Goal: Information Seeking & Learning: Check status

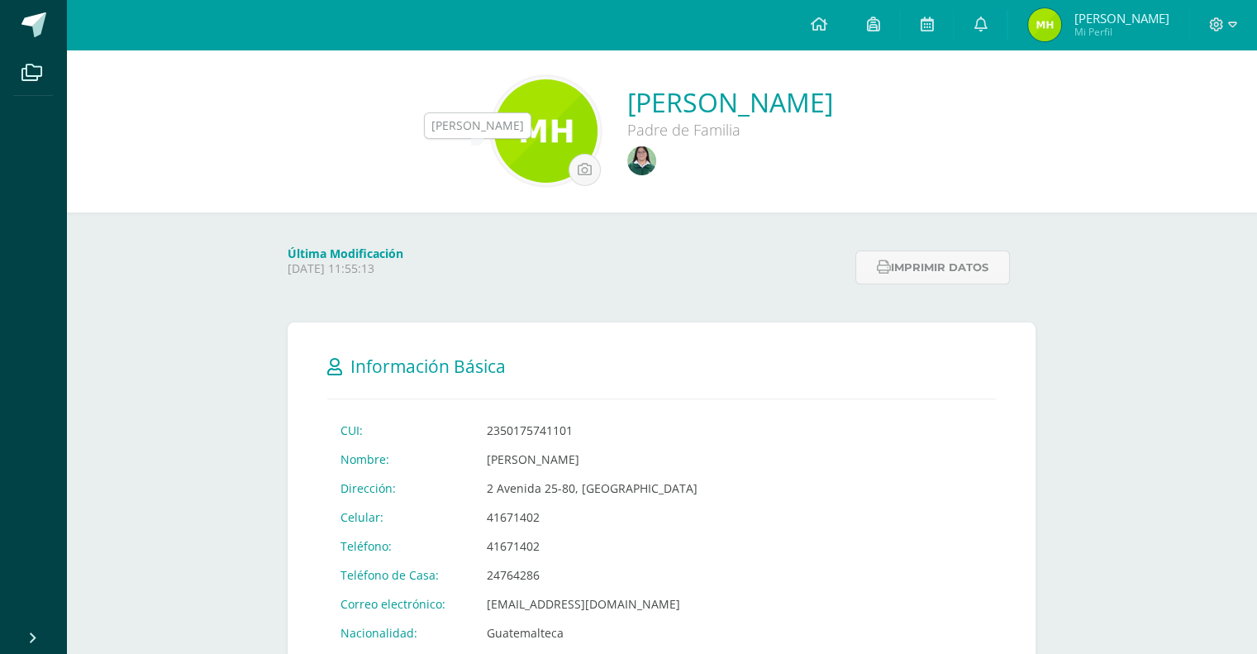
click at [627, 164] on img at bounding box center [641, 160] width 29 height 29
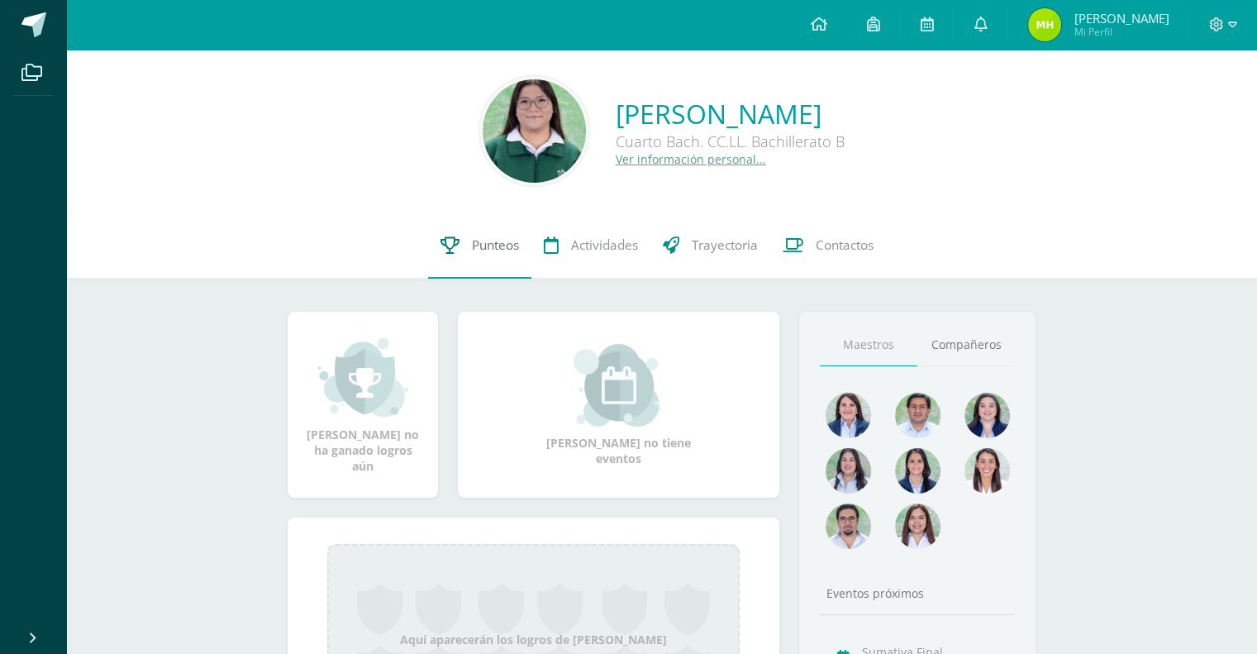
click at [472, 243] on span "Punteos" at bounding box center [495, 244] width 47 height 17
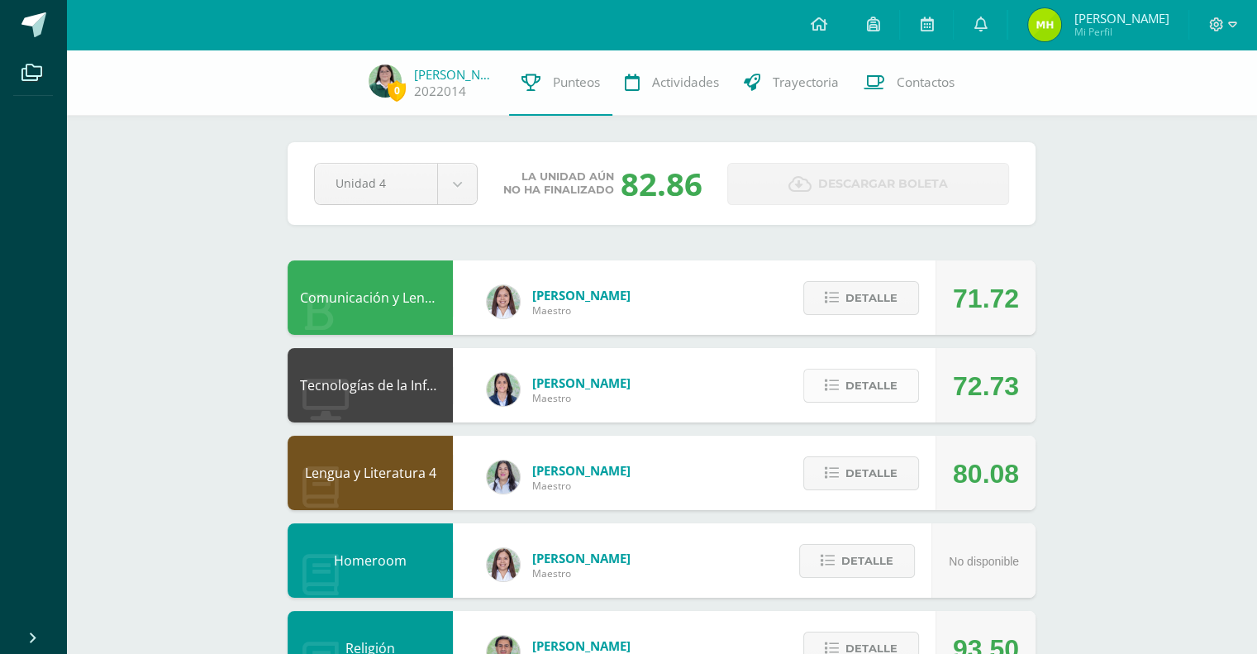
click at [876, 383] on span "Detalle" at bounding box center [871, 385] width 52 height 31
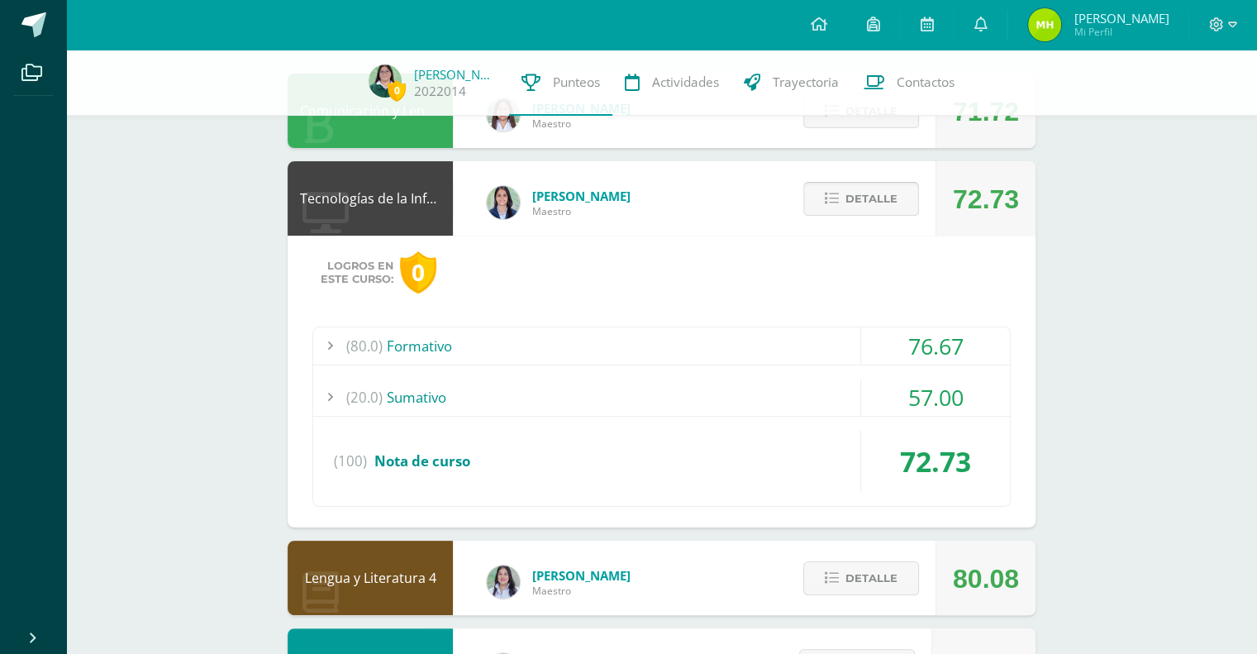
scroll to position [202, 0]
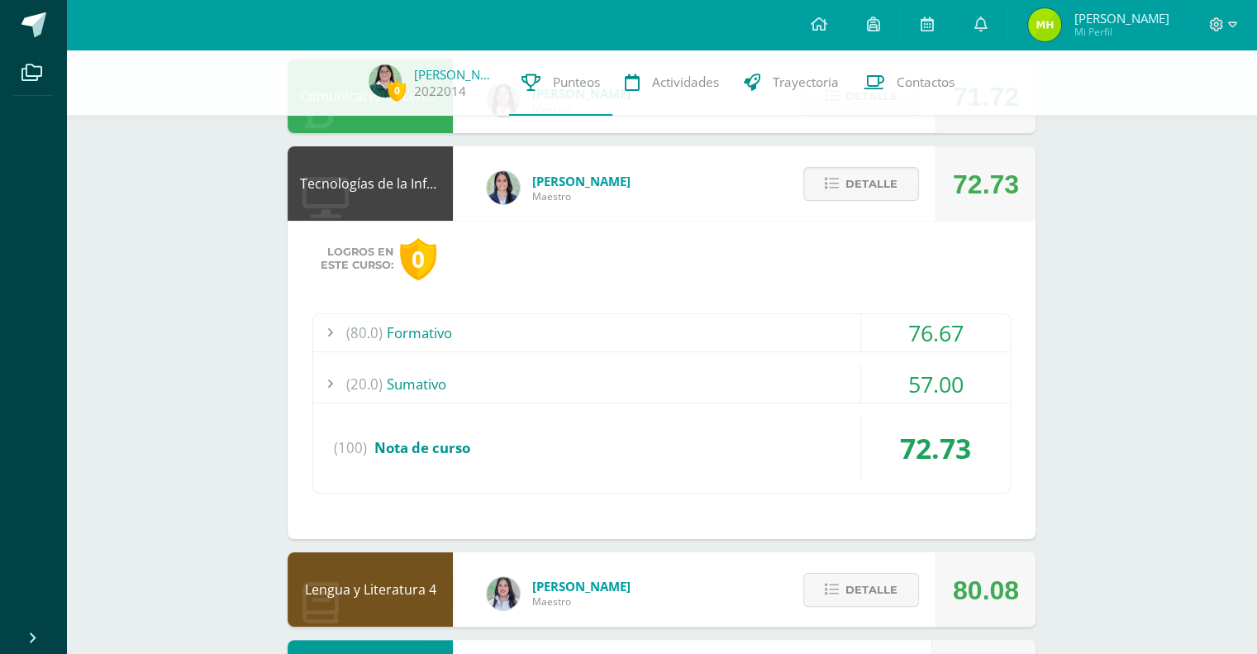
click at [926, 383] on div "57.00" at bounding box center [935, 383] width 149 height 37
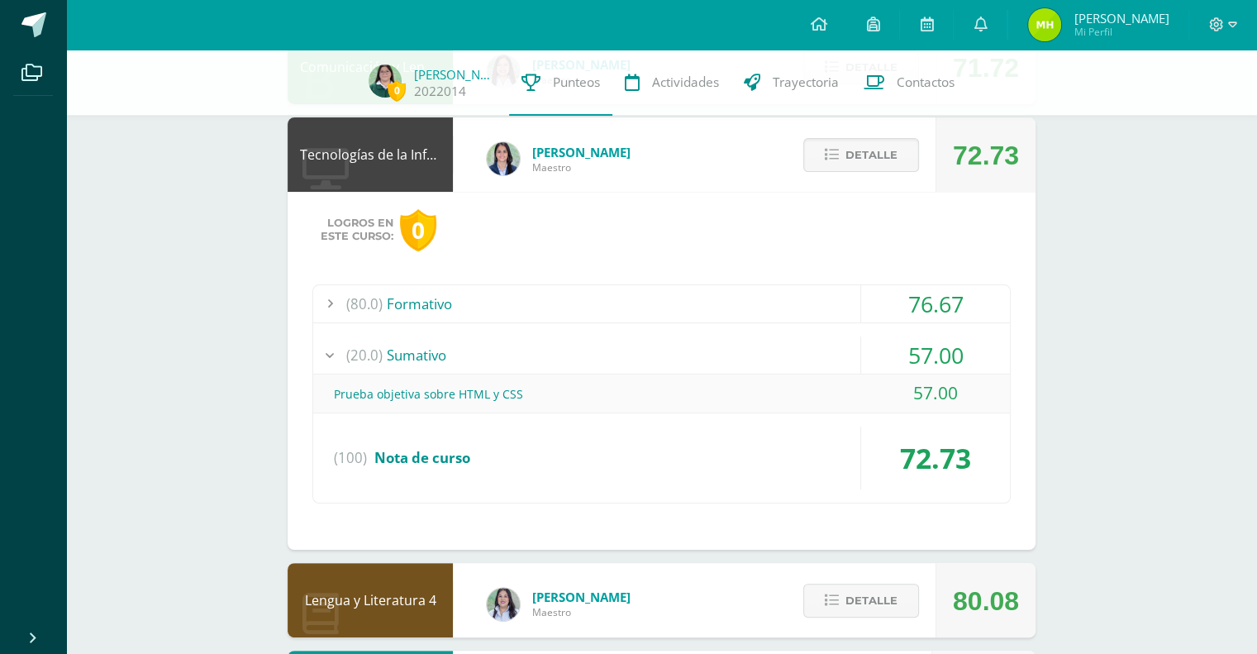
scroll to position [231, 0]
click at [935, 353] on div "57.00" at bounding box center [935, 354] width 149 height 37
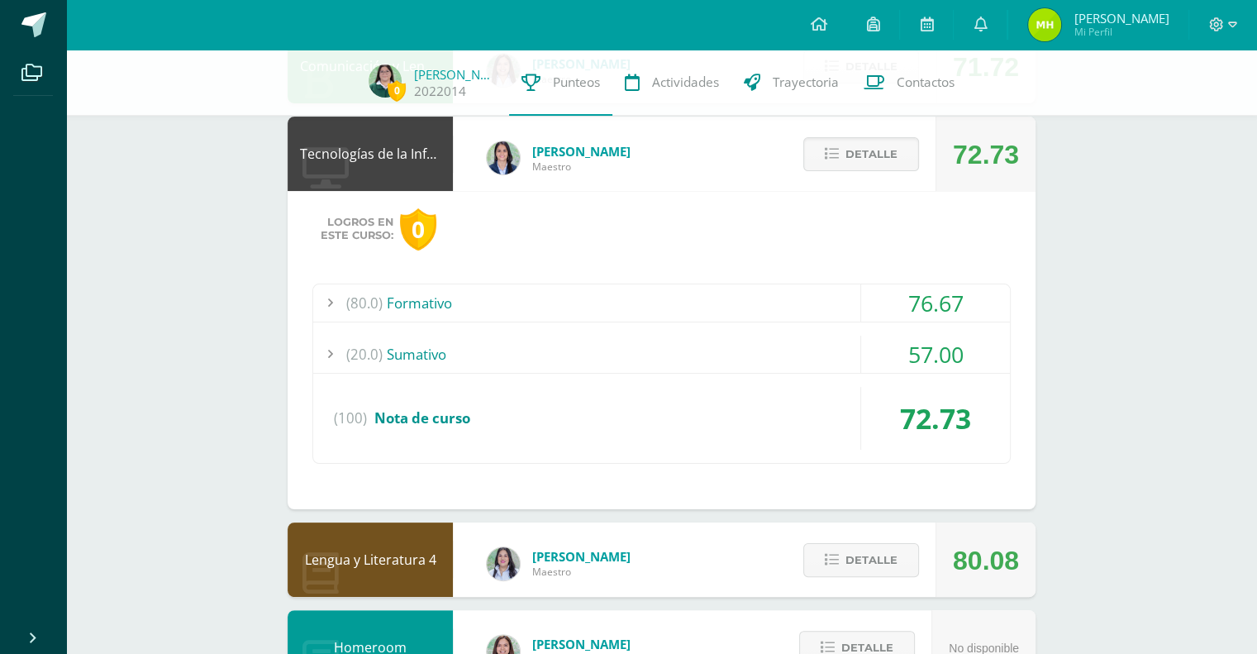
click at [949, 297] on div "76.67" at bounding box center [935, 302] width 149 height 37
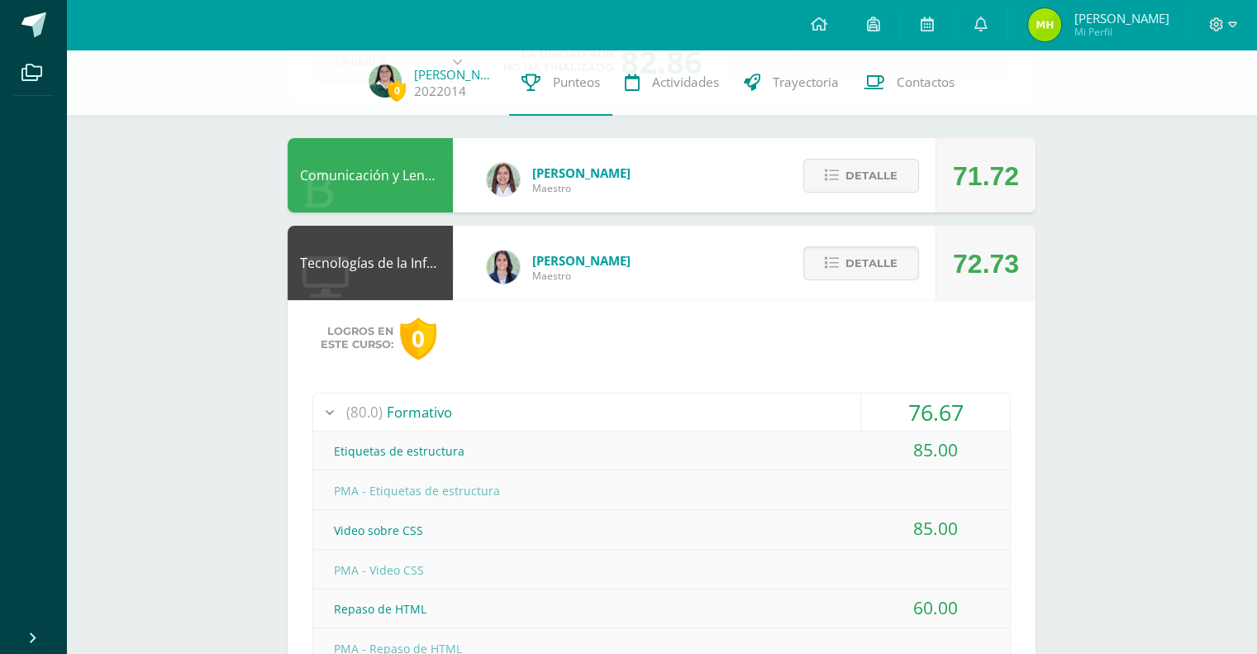
scroll to position [129, 0]
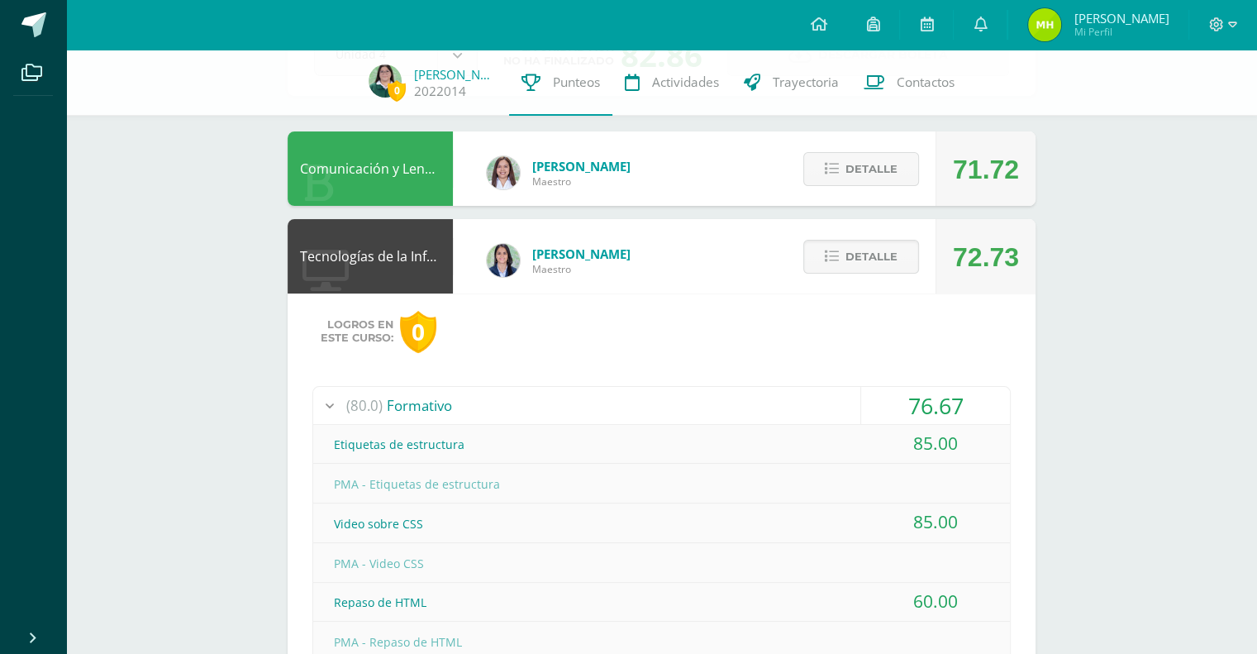
click at [883, 279] on div "Detalle" at bounding box center [856, 256] width 157 height 74
click at [893, 252] on span "Detalle" at bounding box center [871, 256] width 52 height 31
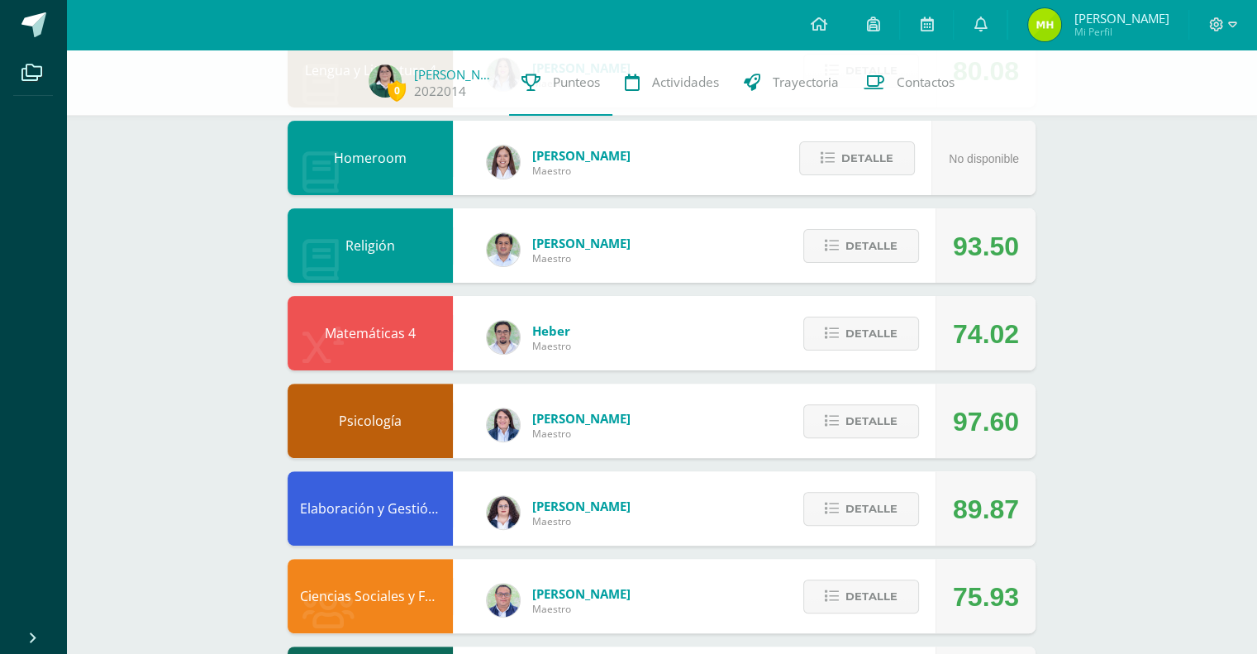
scroll to position [406, 0]
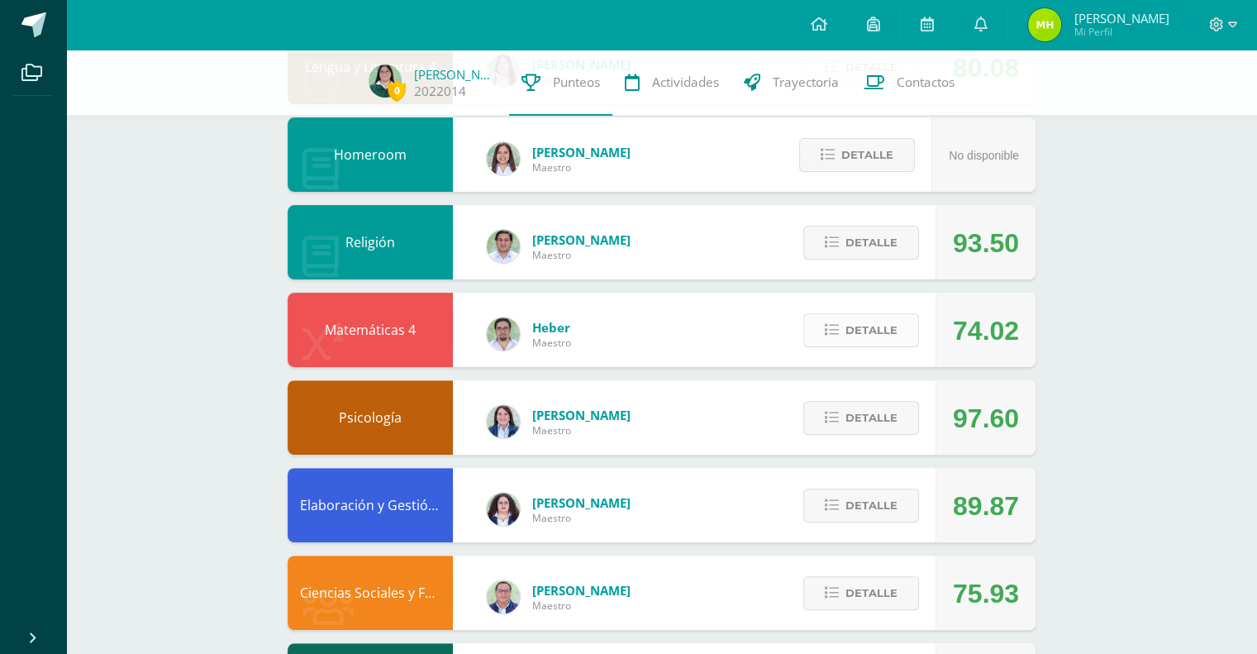
click at [887, 336] on span "Detalle" at bounding box center [871, 330] width 52 height 31
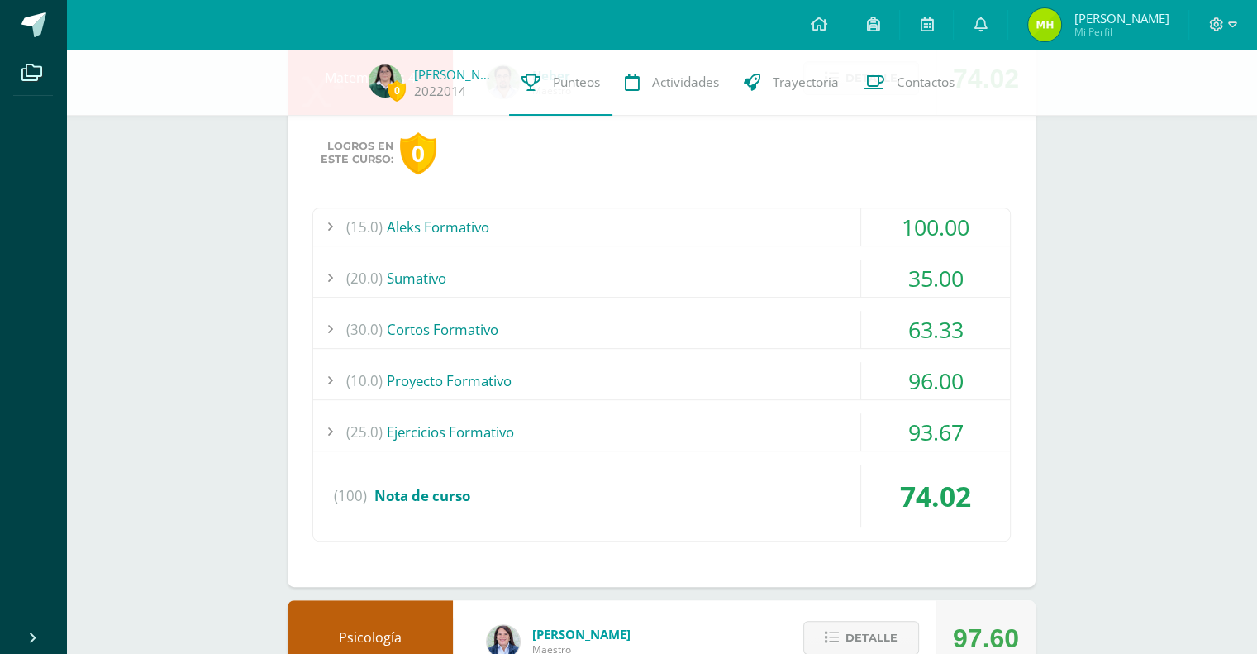
scroll to position [660, 0]
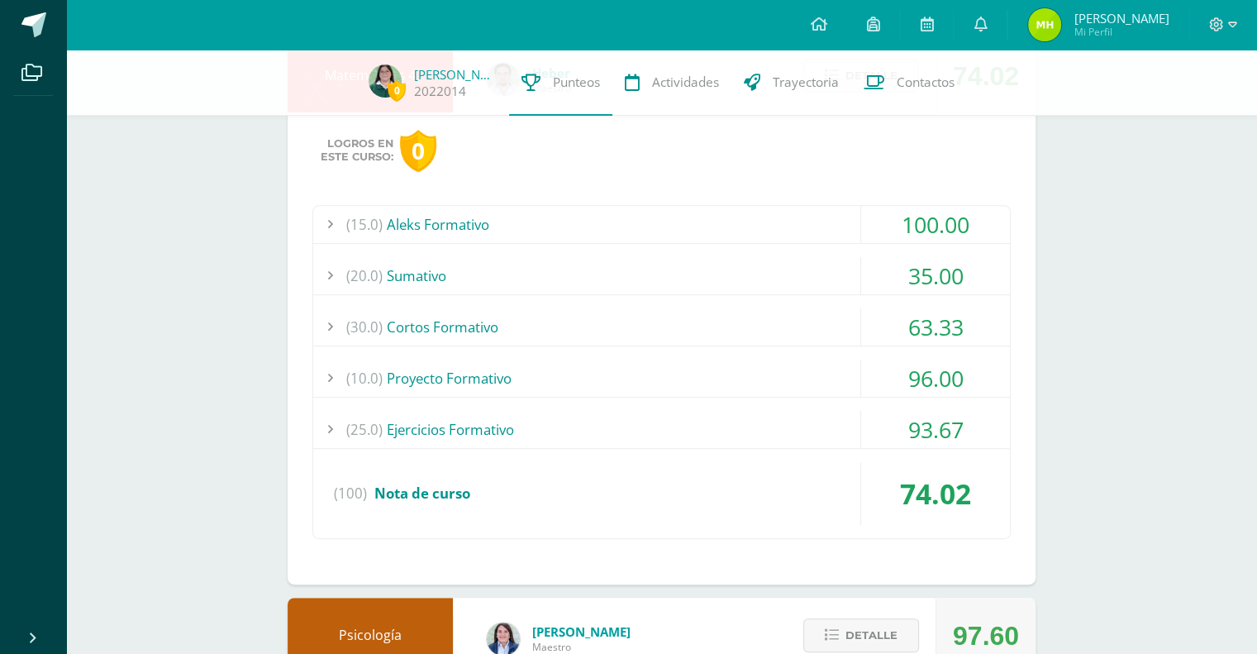
click at [957, 315] on div "63.33" at bounding box center [935, 326] width 149 height 37
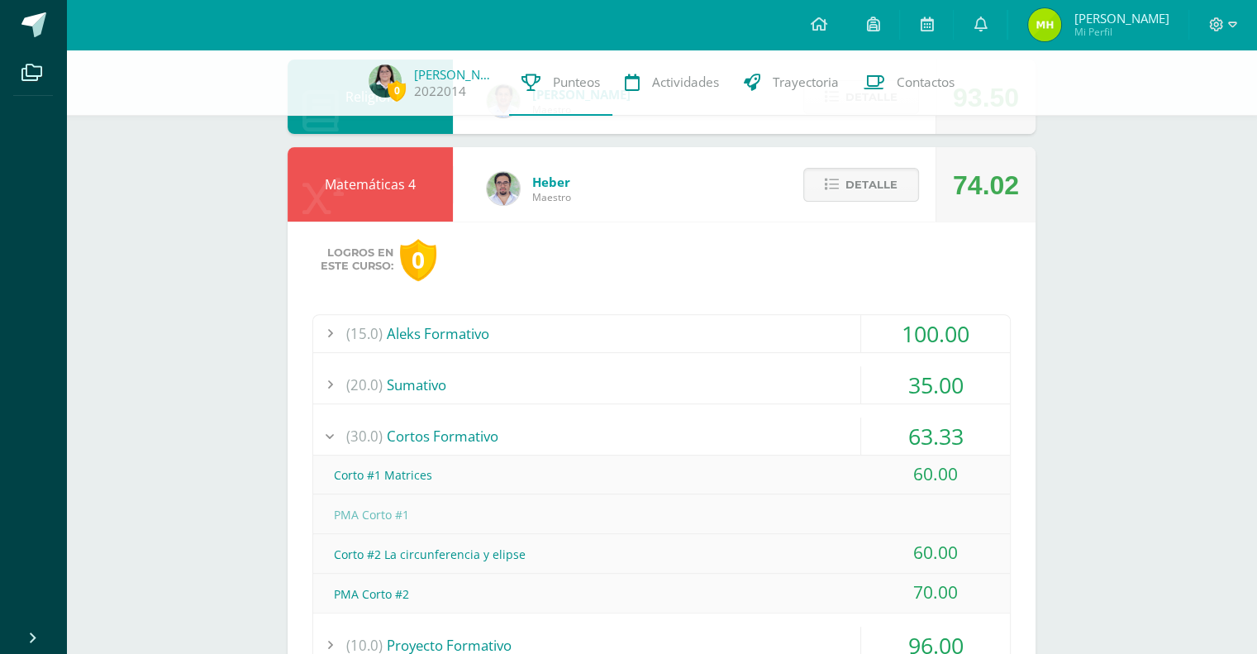
scroll to position [597, 0]
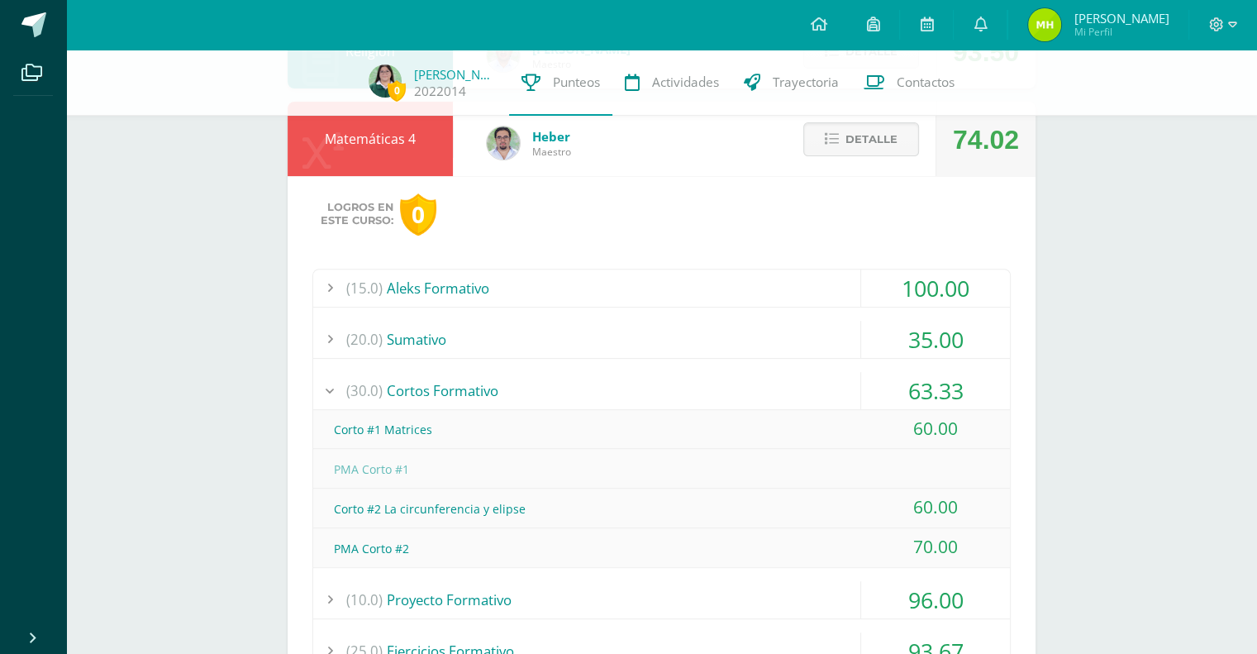
click at [1007, 310] on div "(15.0) Aleks Formativo 100.00 Módulo #1 Aleks 100.00 (100)" at bounding box center [661, 515] width 698 height 492
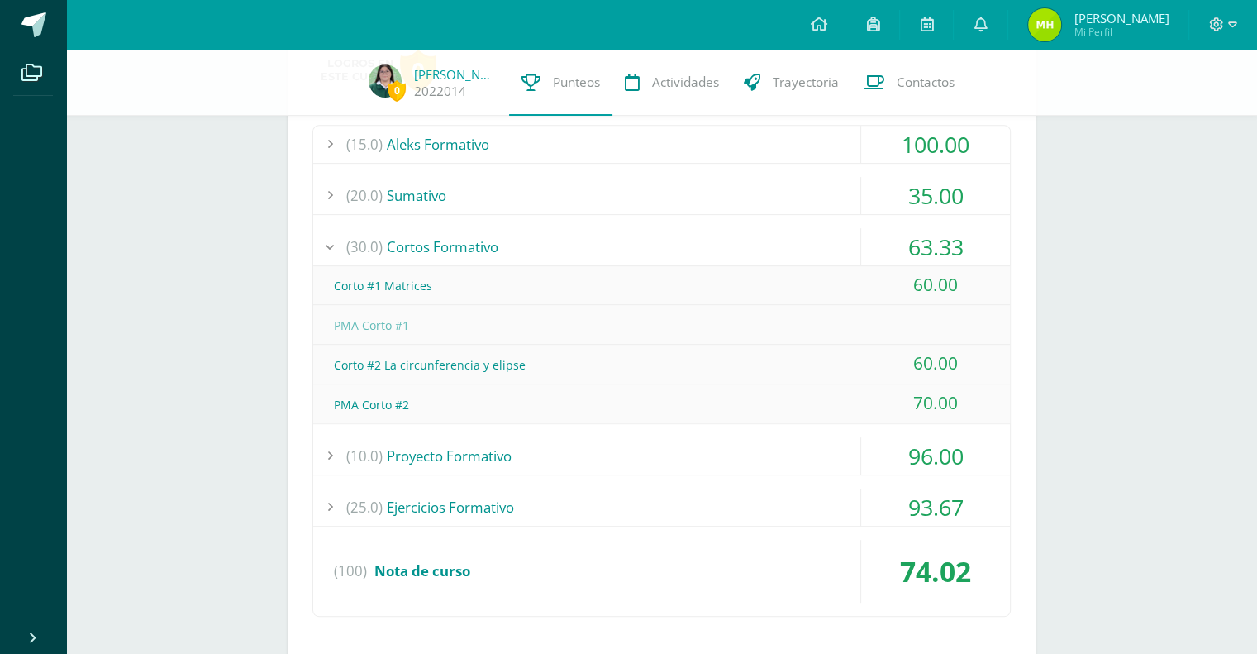
scroll to position [742, 0]
click at [957, 247] on div "63.33" at bounding box center [935, 244] width 149 height 37
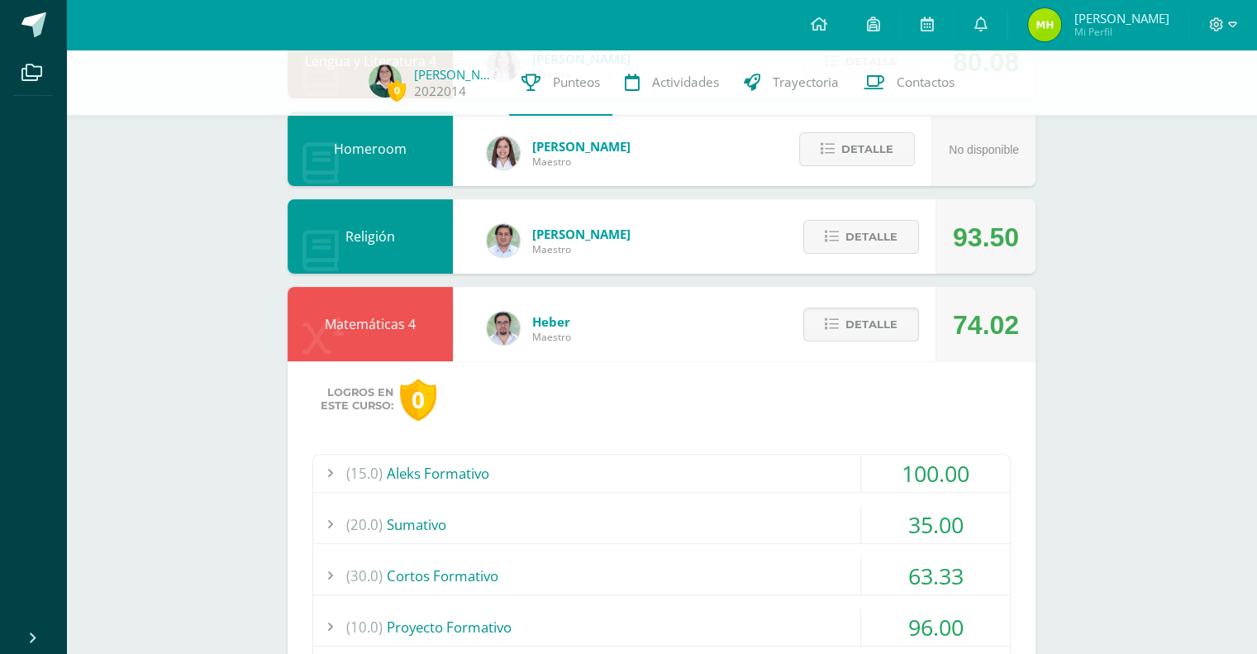
scroll to position [400, 0]
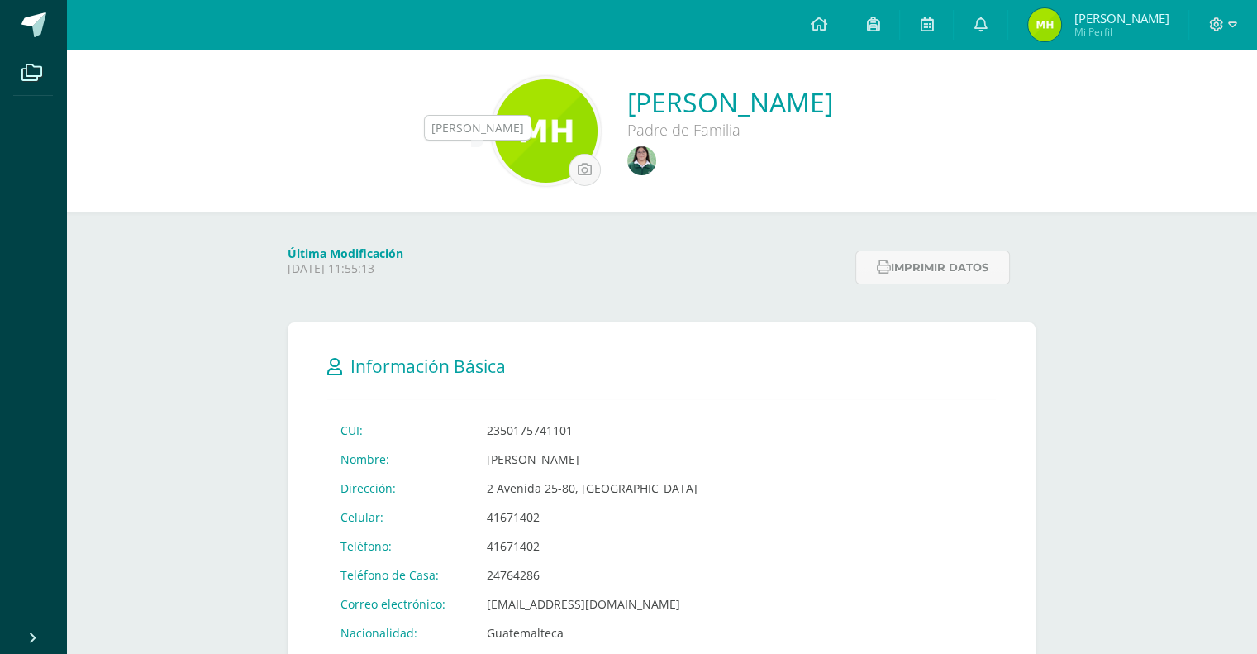
click at [627, 167] on img at bounding box center [641, 160] width 29 height 29
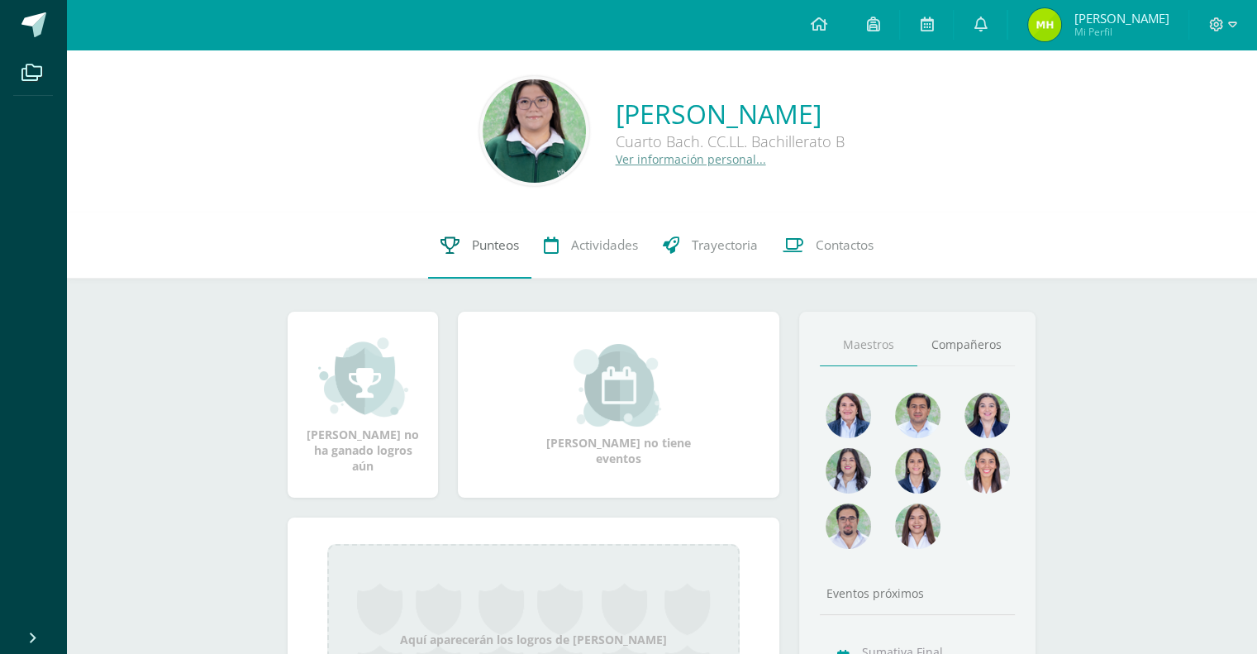
click at [461, 247] on link "Punteos" at bounding box center [479, 245] width 103 height 66
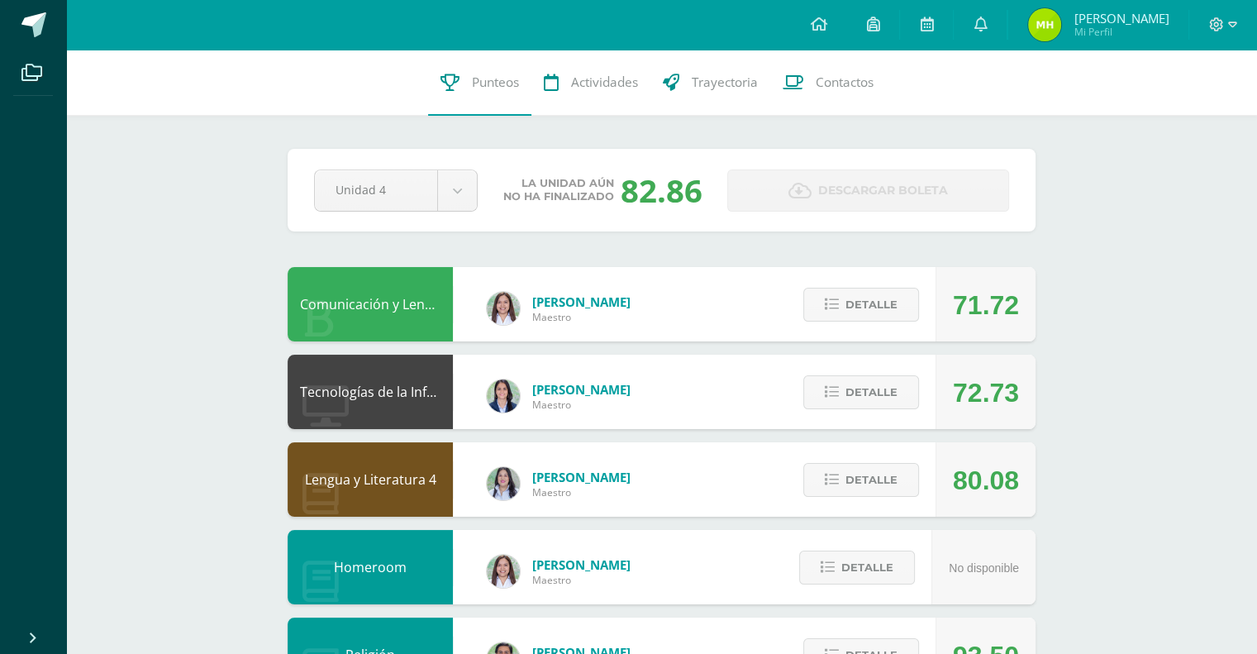
drag, startPoint x: 626, startPoint y: 184, endPoint x: 788, endPoint y: 206, distance: 163.4
click at [788, 206] on div "Unidad 4 Unidad 1 Unidad 2 Unidad 3 Unidad 4 La unidad aún no ha finalizado 82.…" at bounding box center [661, 190] width 708 height 43
click at [519, 219] on div "Pendiente Unidad 4 Unidad 1 Unidad 2 Unidad 3 Unidad 4 La unidad aún no ha fina…" at bounding box center [662, 190] width 748 height 83
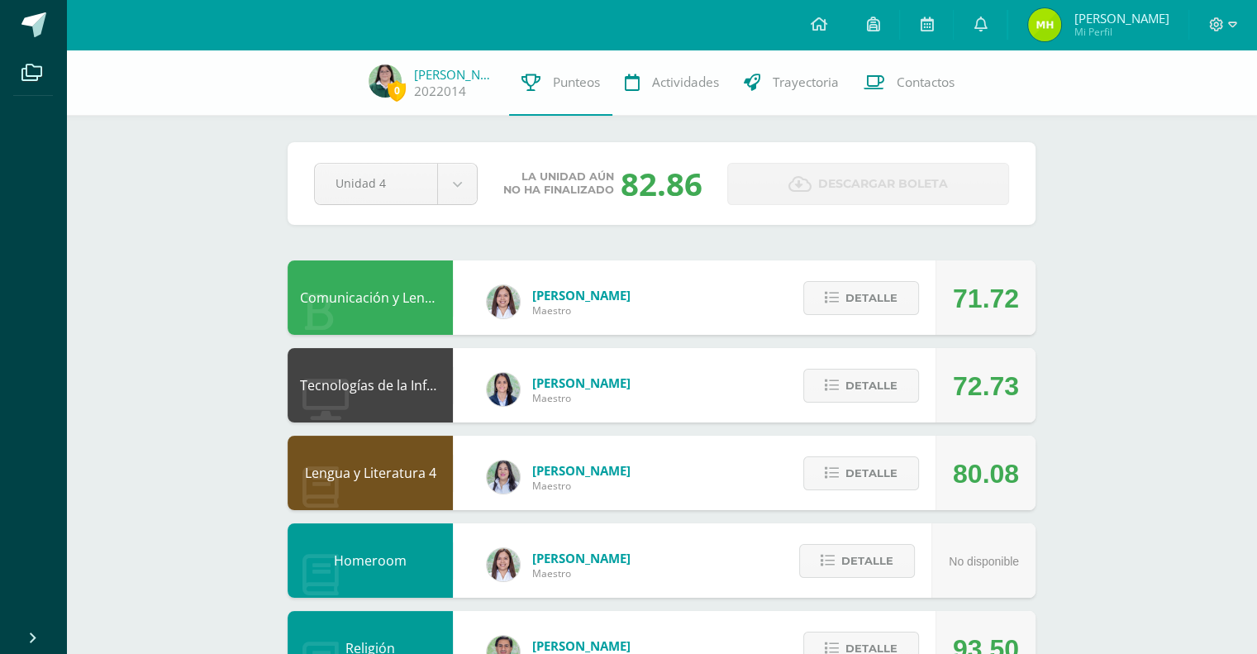
scroll to position [155, 0]
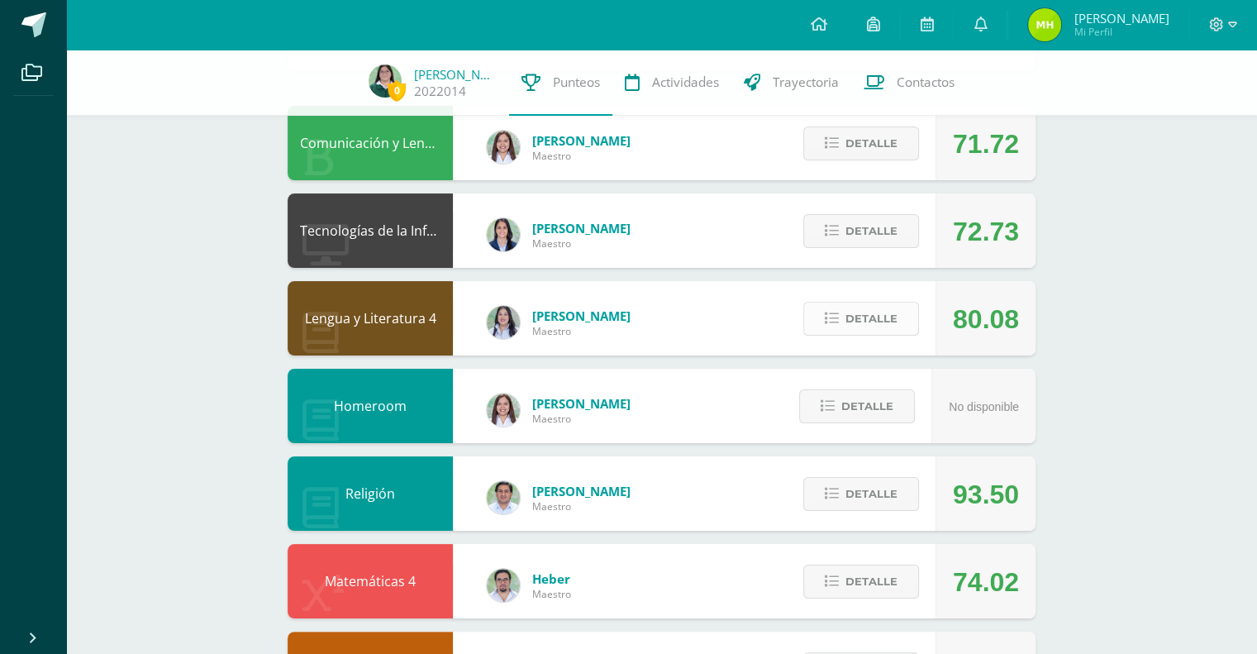
click at [871, 320] on span "Detalle" at bounding box center [871, 318] width 52 height 31
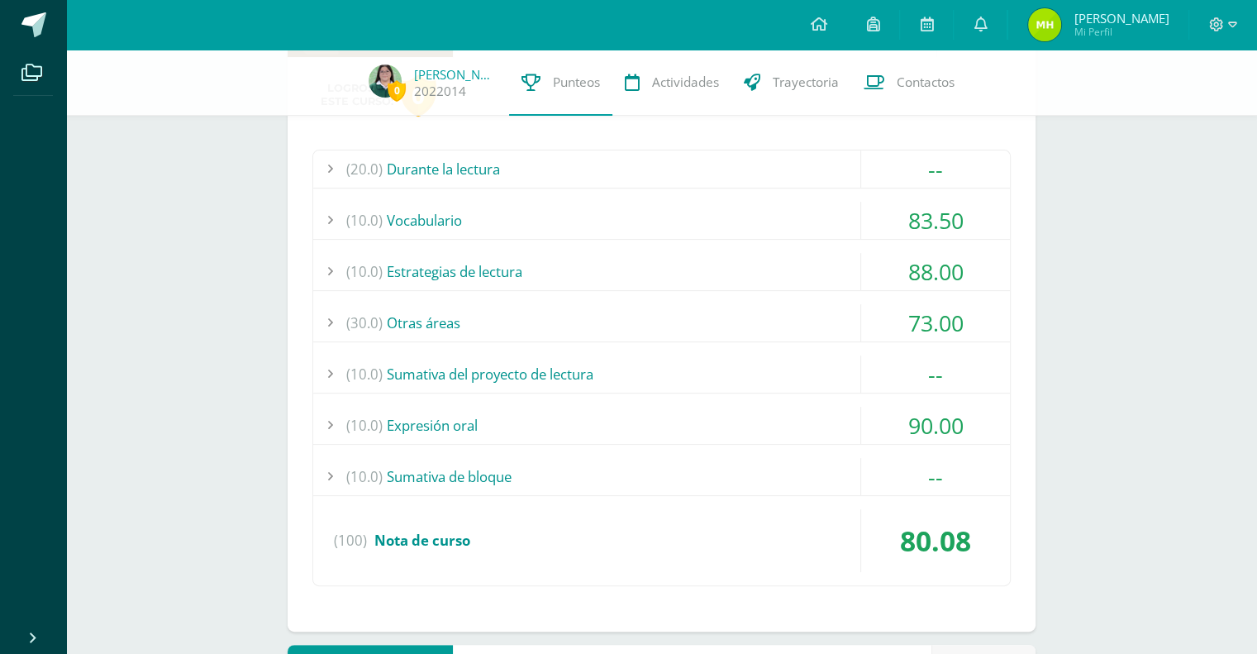
scroll to position [453, 0]
